Goal: Check status: Check status

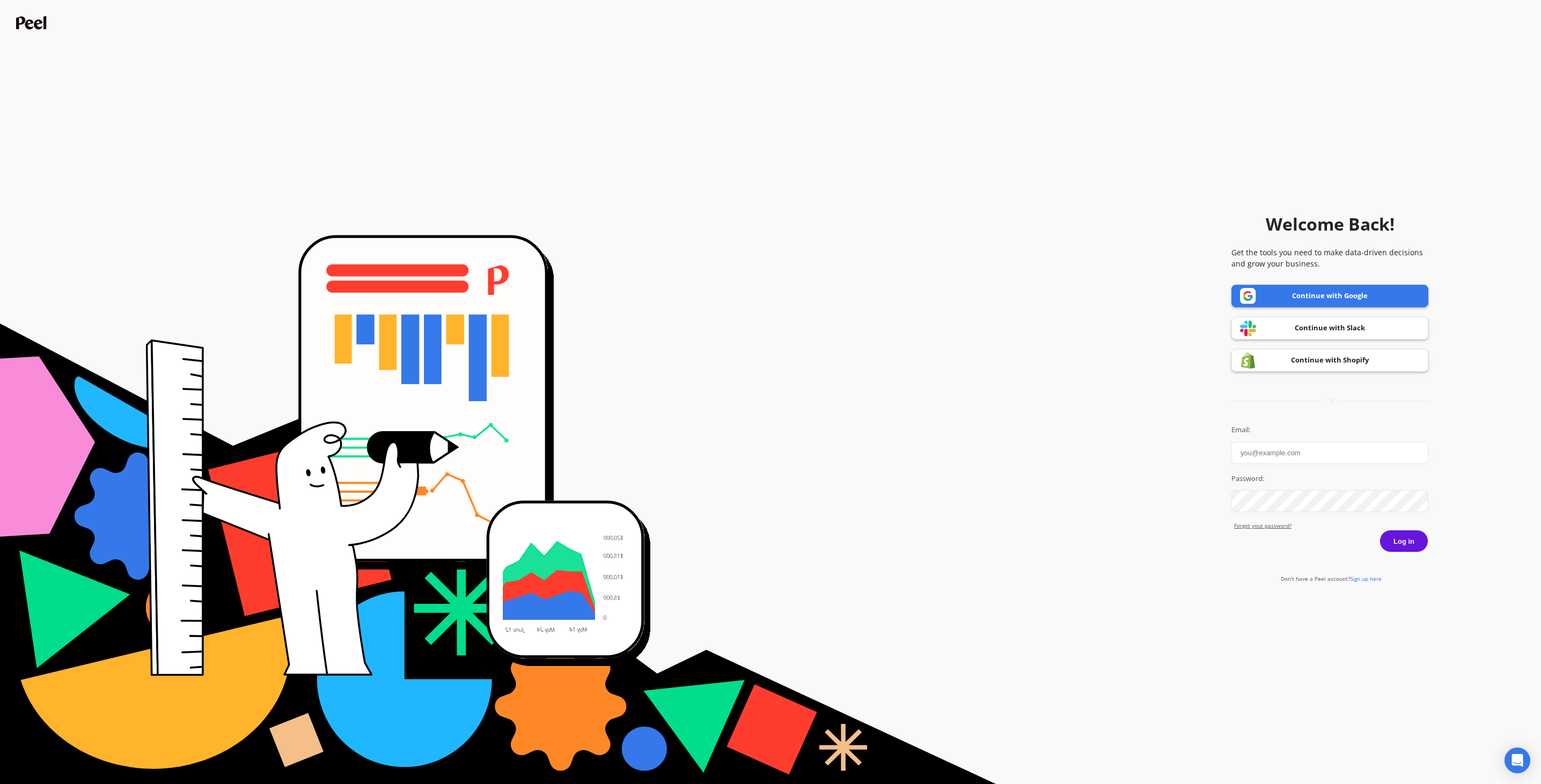
click at [1283, 461] on input "Email:" at bounding box center [1329, 453] width 197 height 22
click at [1521, 465] on form "Welcome Back! Get the tools you need to make data-driven decisions and grow you…" at bounding box center [770, 392] width 1530 height 773
click at [1283, 449] on input "Email:" at bounding box center [1329, 453] width 197 height 22
click at [1350, 457] on input "[EMAIL_ADDRESS][DOMAIN_NAME]" at bounding box center [1329, 453] width 197 height 22
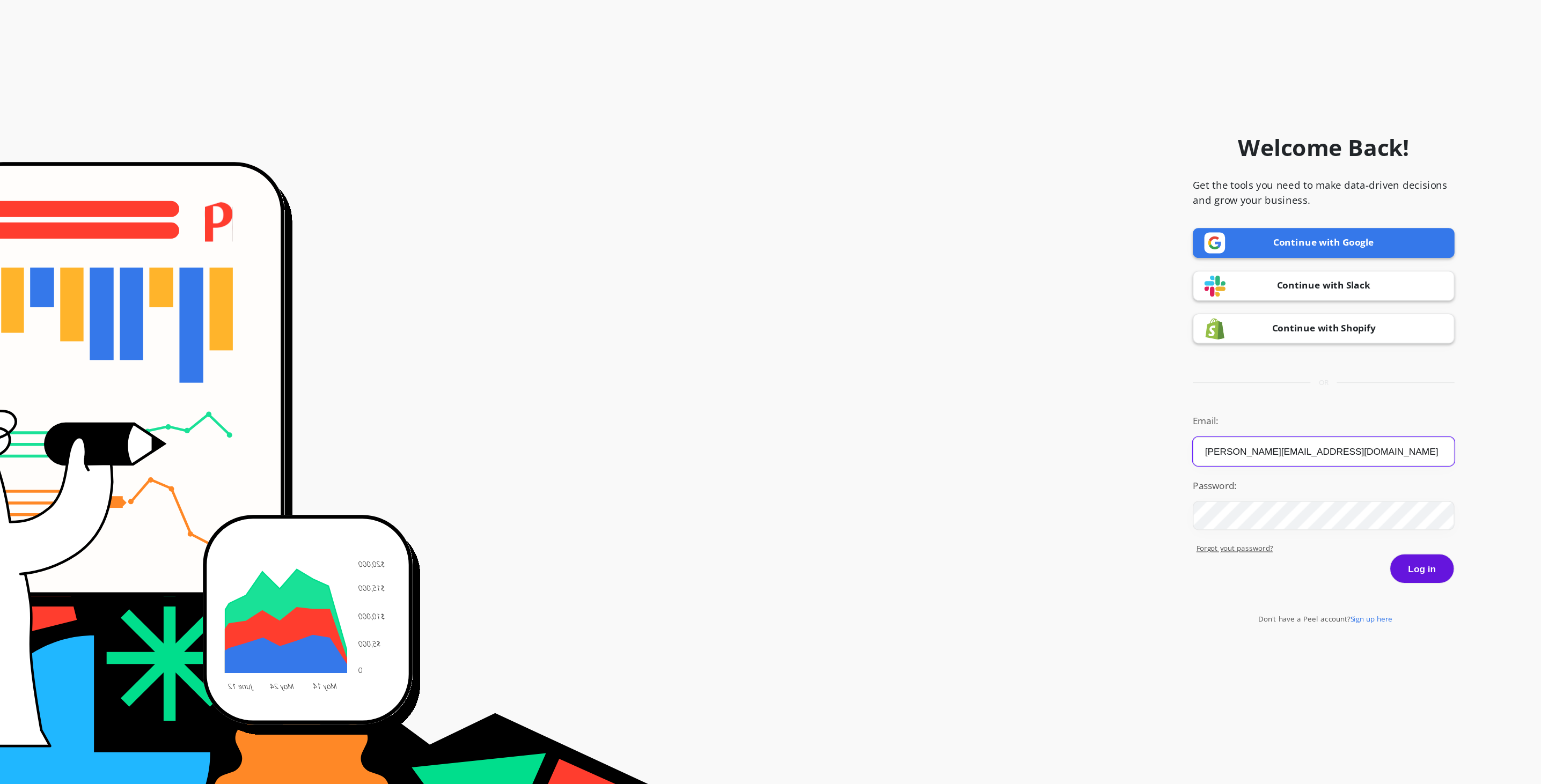
type input "[PERSON_NAME][EMAIL_ADDRESS][DOMAIN_NAME]"
click at [1379, 530] on button "Log in" at bounding box center [1404, 541] width 49 height 23
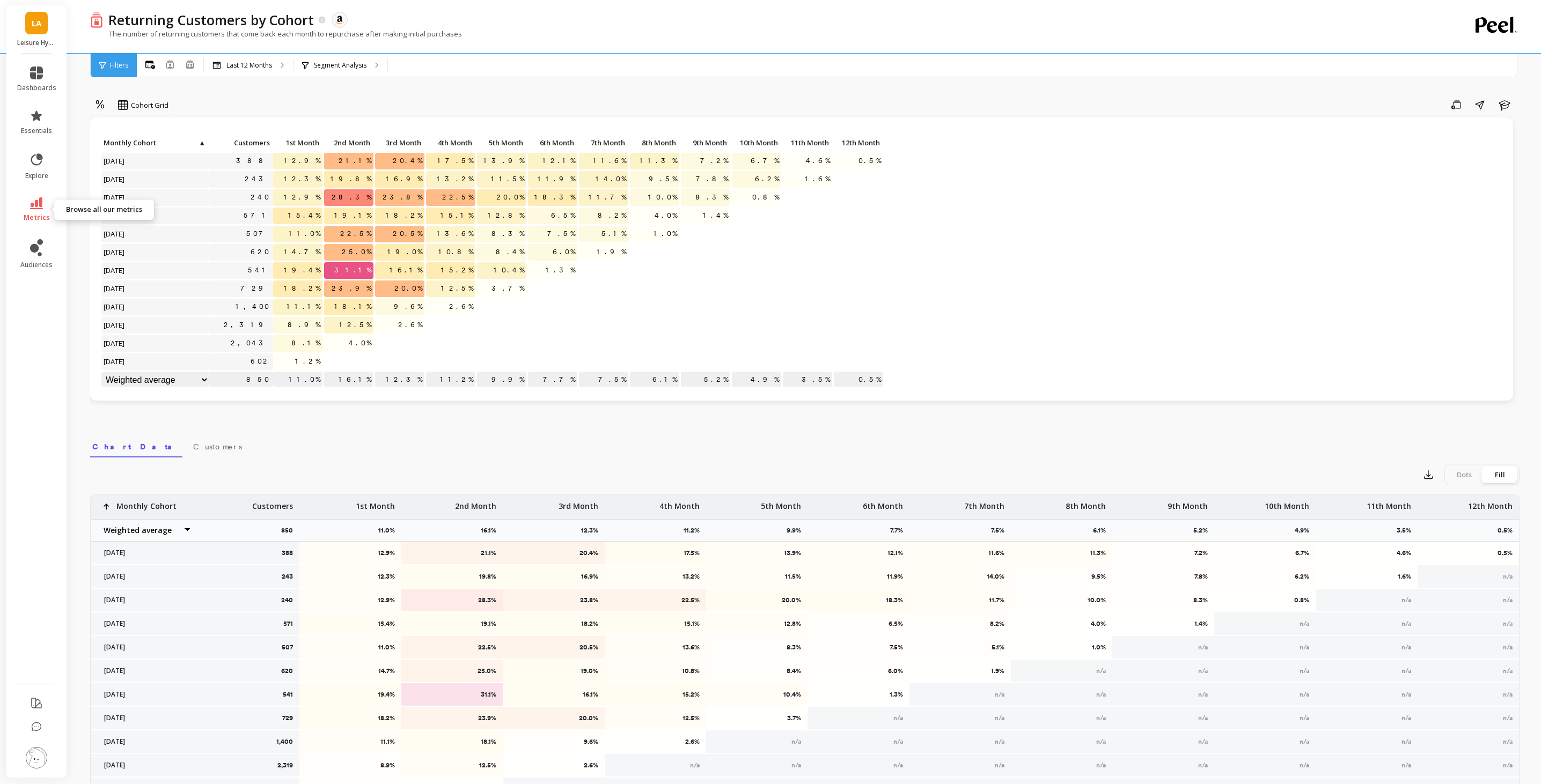
click at [39, 201] on icon at bounding box center [36, 203] width 13 height 12
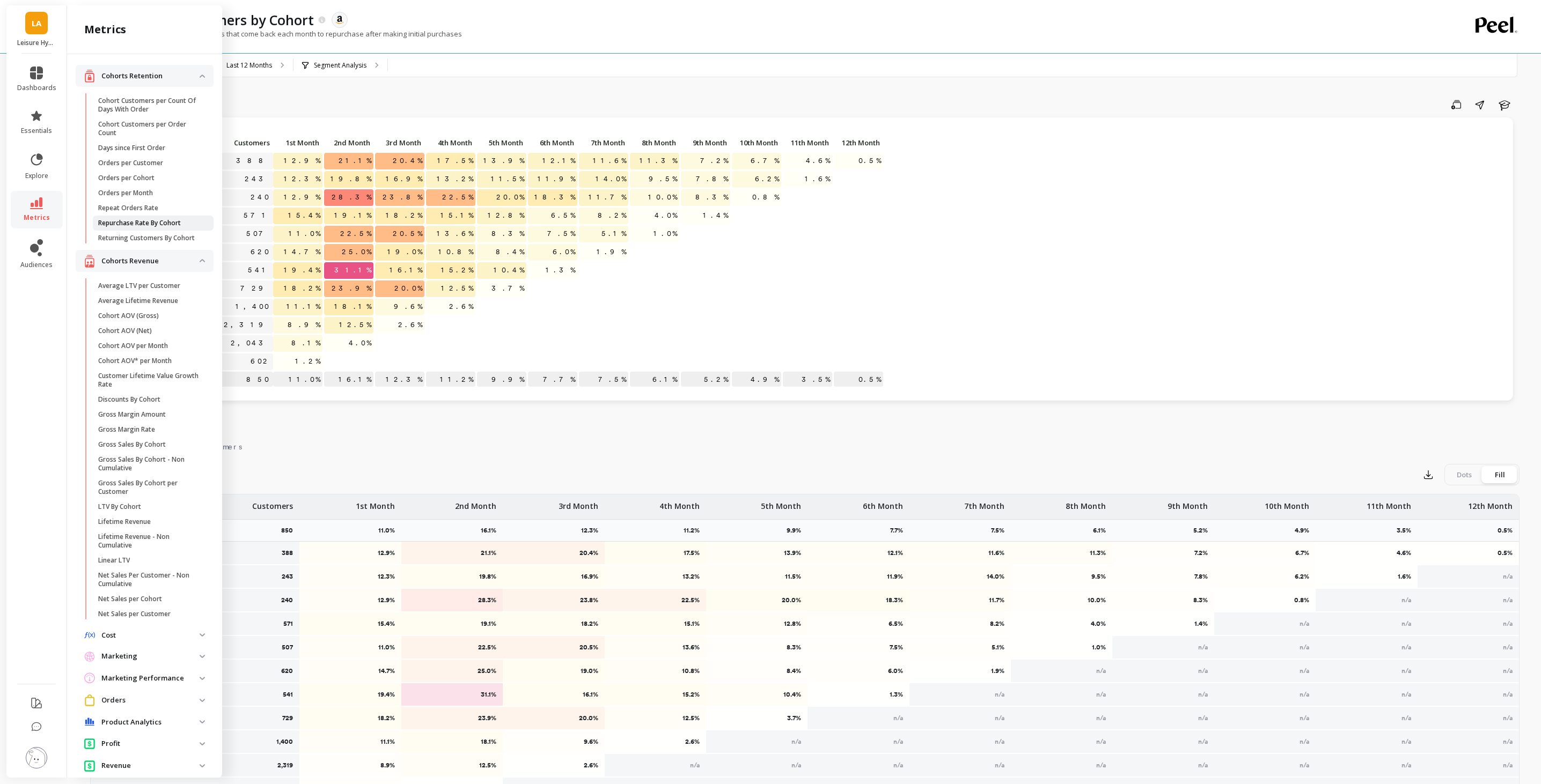
click at [168, 221] on p "Repurchase Rate By Cohort" at bounding box center [139, 223] width 83 height 8
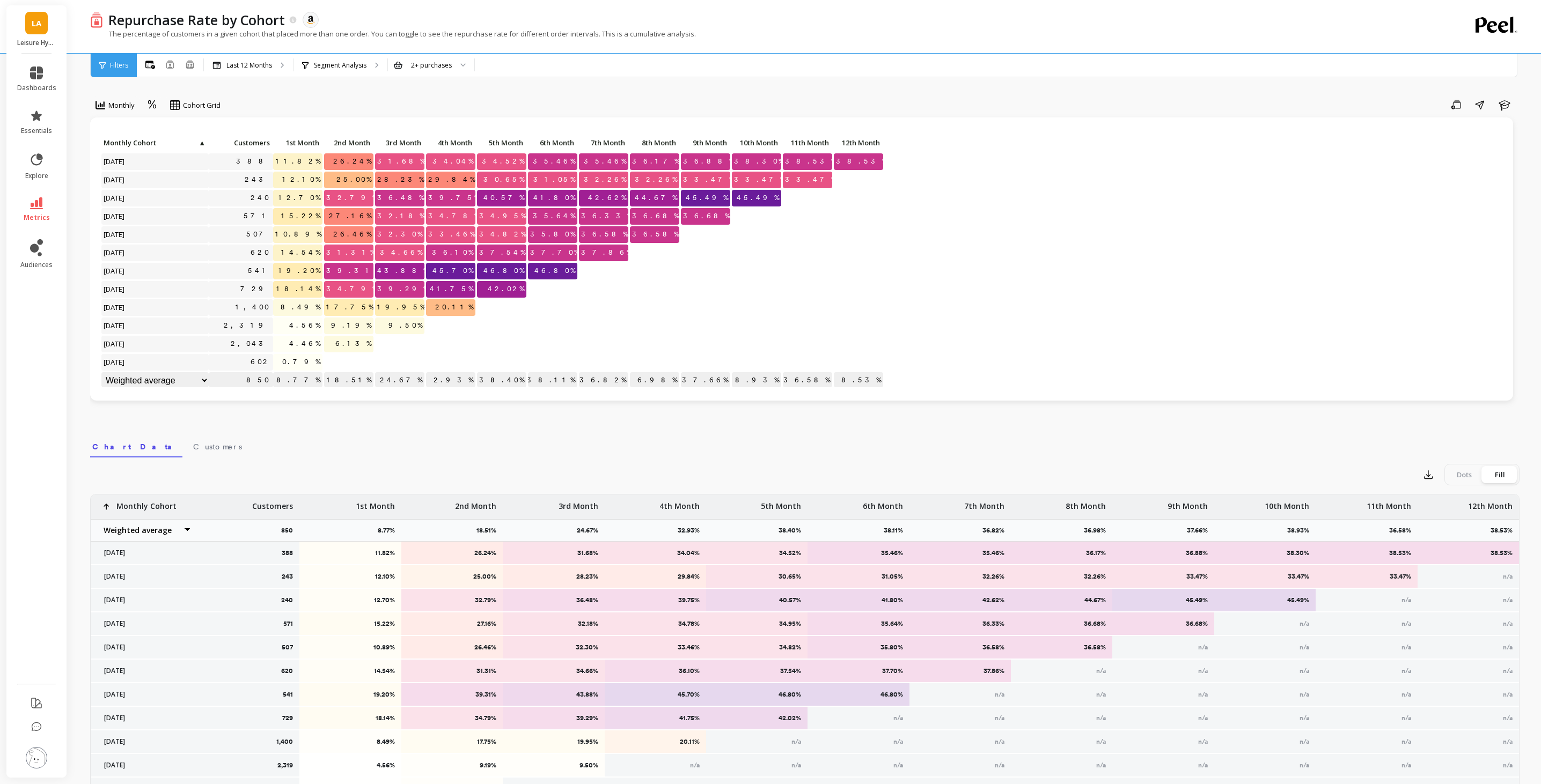
scroll to position [1, 0]
click at [153, 108] on icon at bounding box center [153, 105] width 10 height 10
click at [191, 150] on div "Absolute" at bounding box center [182, 150] width 61 height 10
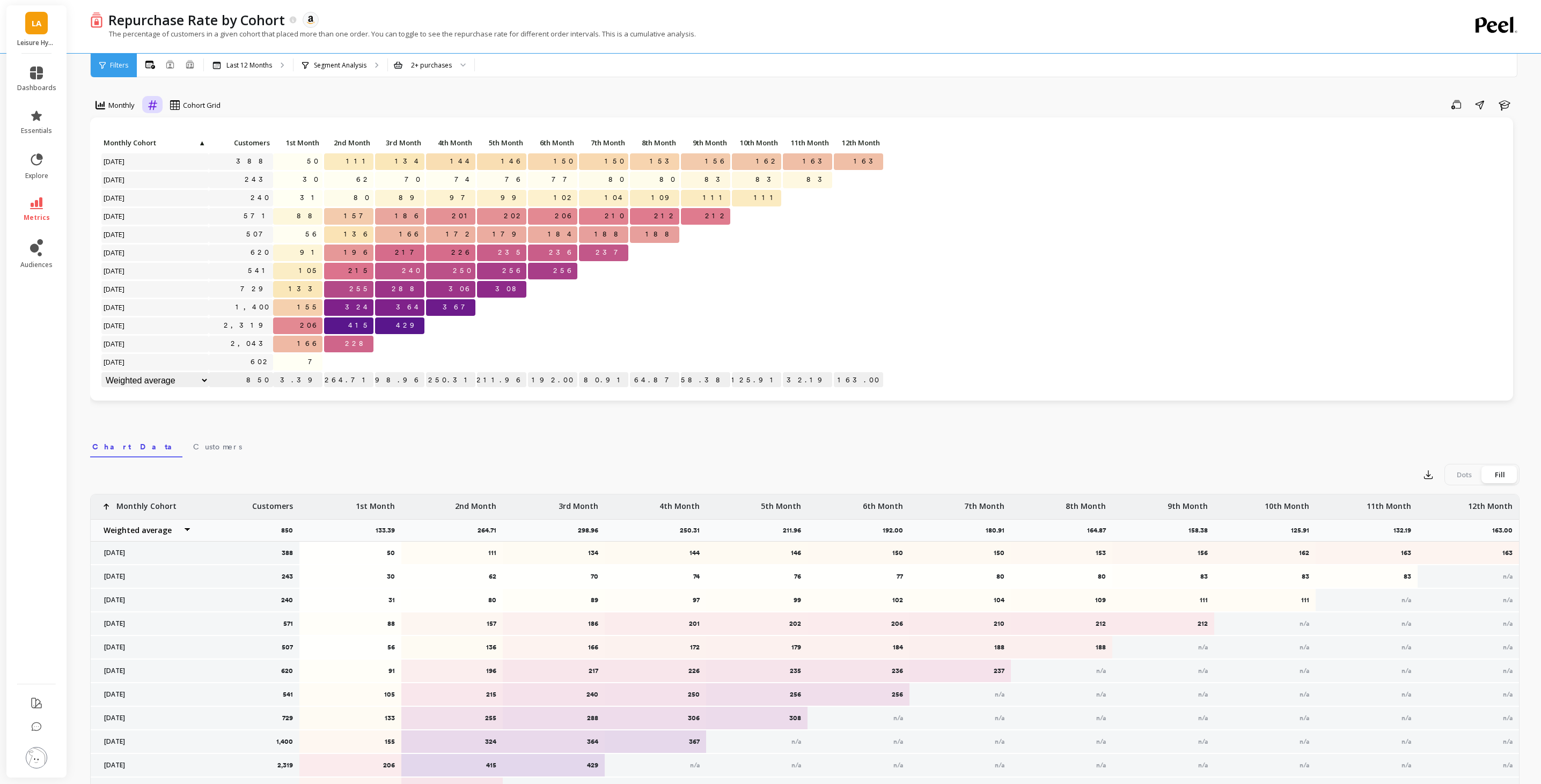
click at [150, 105] on icon at bounding box center [153, 105] width 10 height 10
click at [173, 132] on div "Relative" at bounding box center [182, 129] width 61 height 10
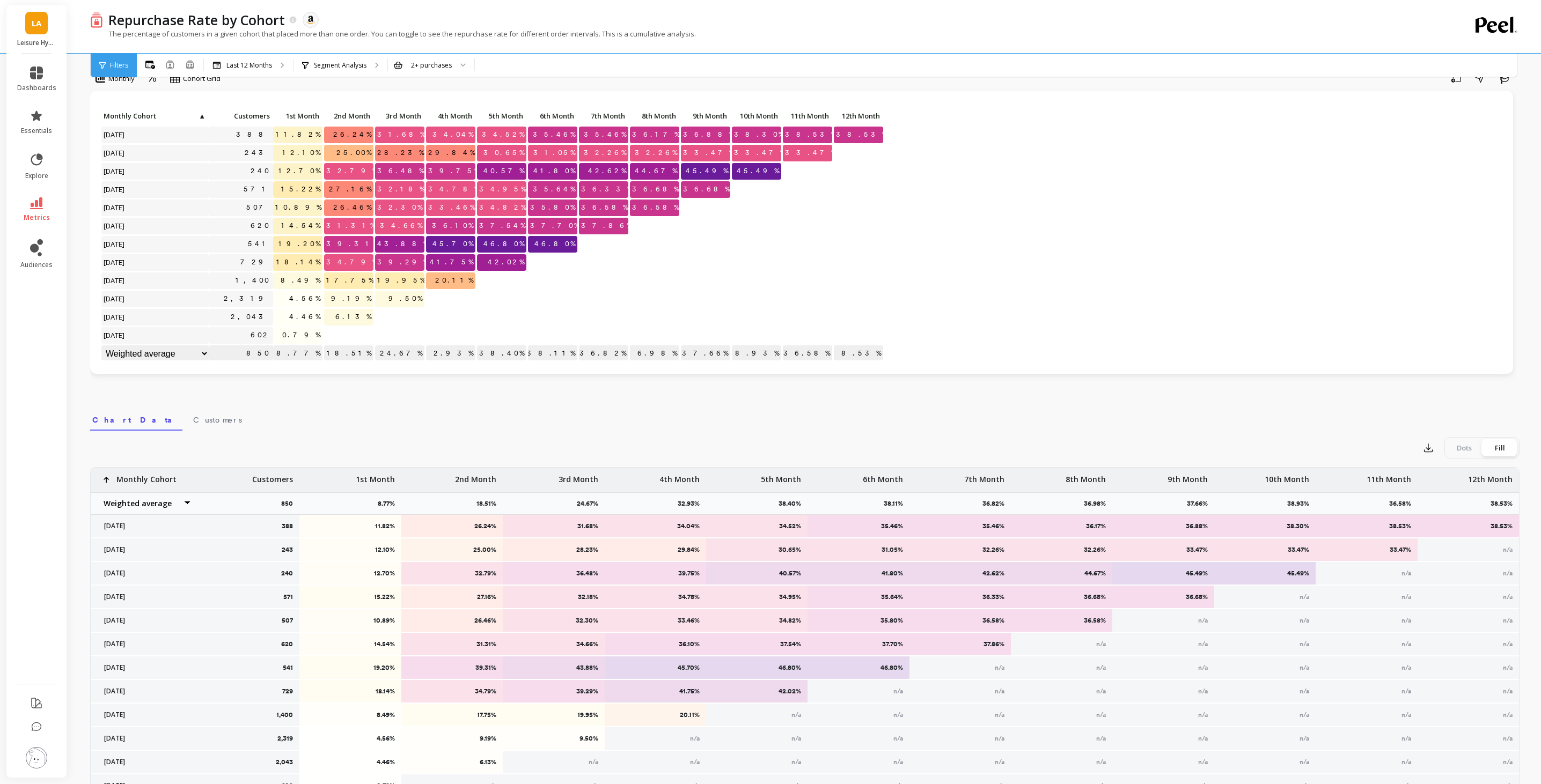
scroll to position [26, 0]
